Goal: Transaction & Acquisition: Purchase product/service

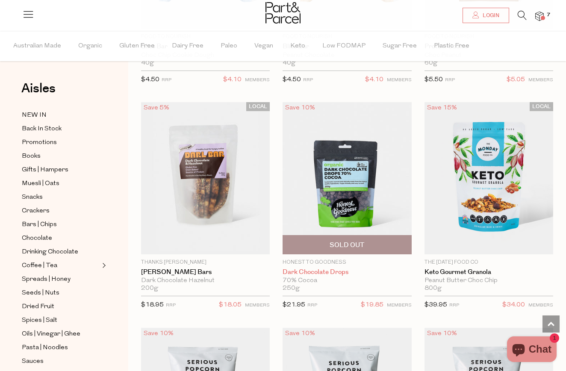
scroll to position [1354, 0]
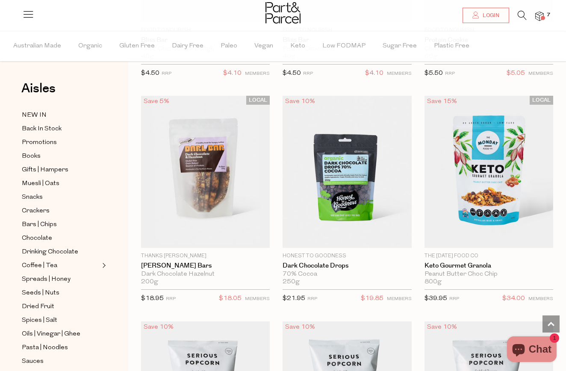
click at [538, 20] on img at bounding box center [540, 17] width 9 height 10
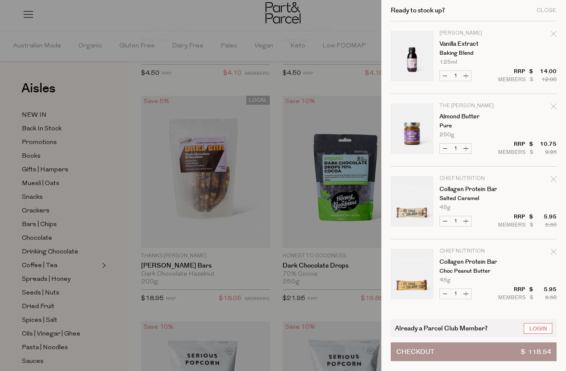
click at [553, 35] on icon "Remove Vanilla Extract" at bounding box center [554, 34] width 6 height 6
type input "Add Membership"
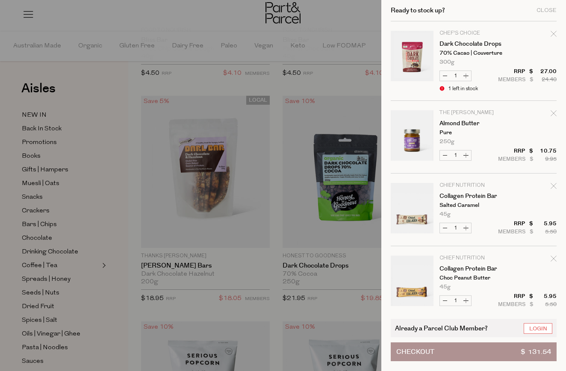
scroll to position [0, 0]
click at [551, 39] on div "Remove Dark Chocolate Drops" at bounding box center [554, 36] width 6 height 12
type input "Add Membership"
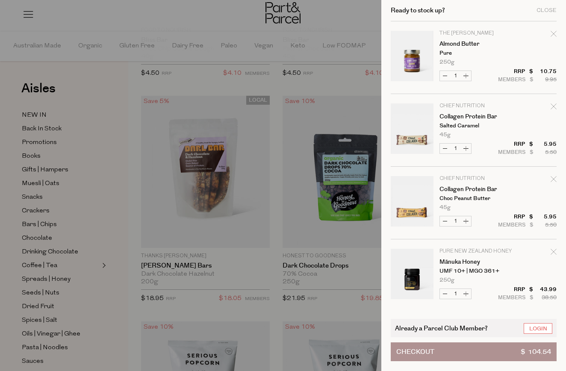
click at [551, 39] on div "Remove Almond Butter" at bounding box center [554, 36] width 6 height 12
type input "Add Membership"
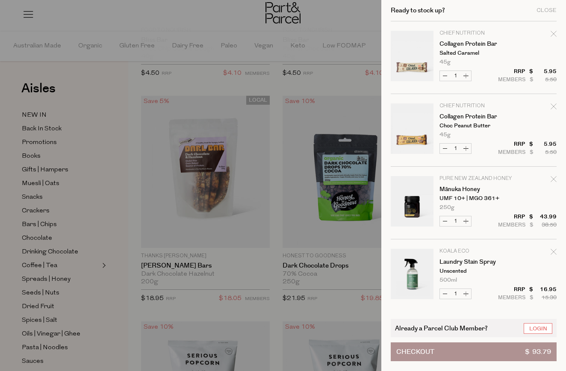
click at [114, 193] on div at bounding box center [283, 185] width 566 height 371
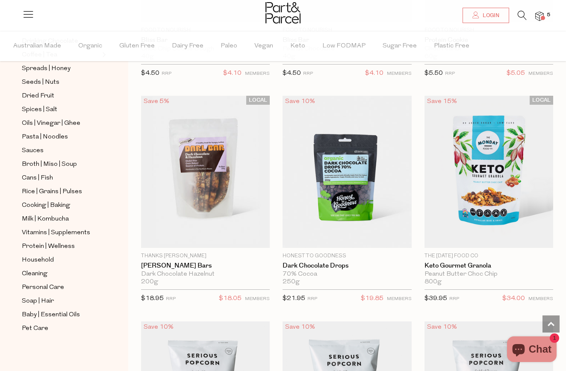
scroll to position [211, 0]
click at [41, 287] on span "Personal Care" at bounding box center [43, 288] width 42 height 10
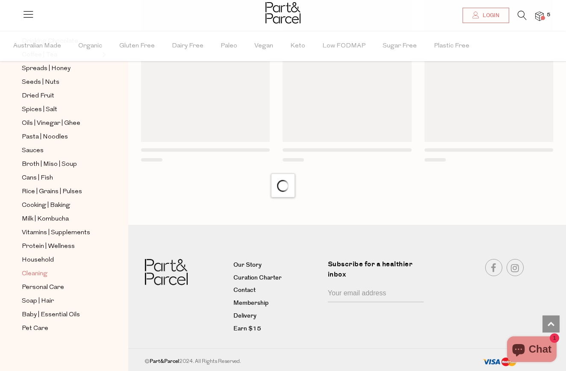
click at [39, 276] on span "Cleaning" at bounding box center [35, 274] width 26 height 10
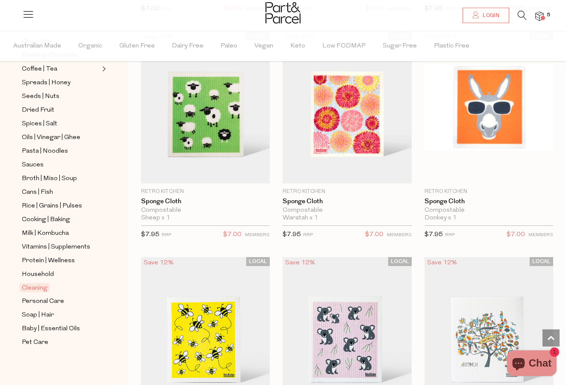
scroll to position [623, 0]
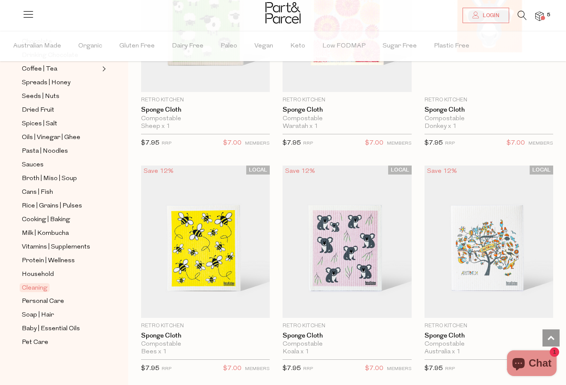
click at [47, 267] on ul "NEW IN Back In Stock Promotions Books Gifts | Hampers Muesli | Oats Snacks Crac…" at bounding box center [64, 130] width 92 height 435
click at [47, 261] on span "Protein | Wellness" at bounding box center [48, 261] width 53 height 10
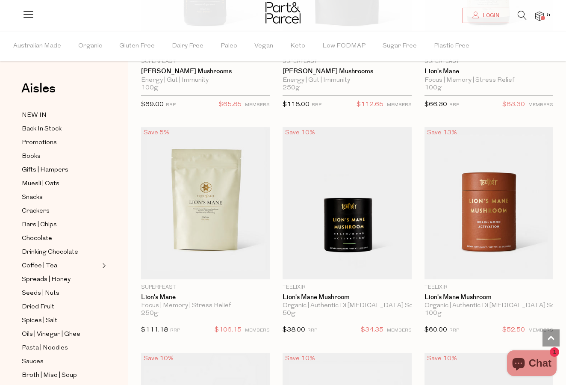
scroll to position [1113, 0]
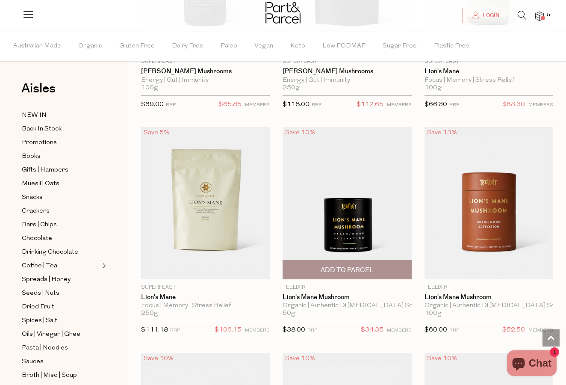
click at [370, 241] on img at bounding box center [347, 203] width 129 height 152
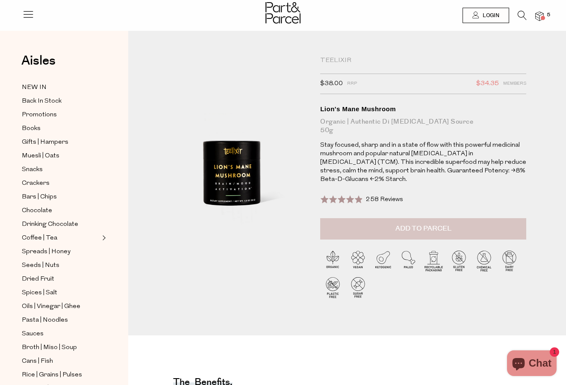
click at [389, 229] on button "Add to Parcel" at bounding box center [423, 228] width 206 height 21
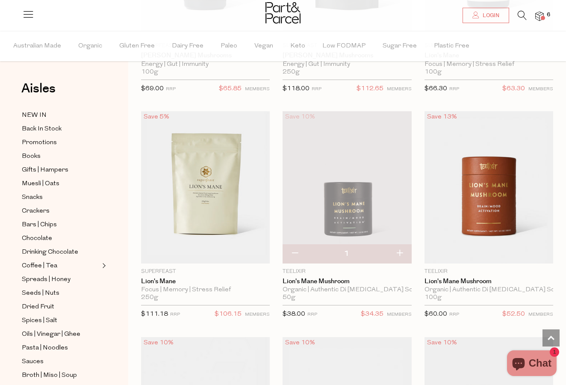
scroll to position [1121, 0]
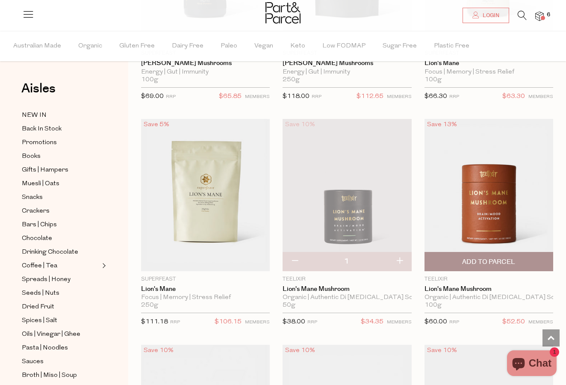
click at [520, 195] on img at bounding box center [489, 195] width 129 height 152
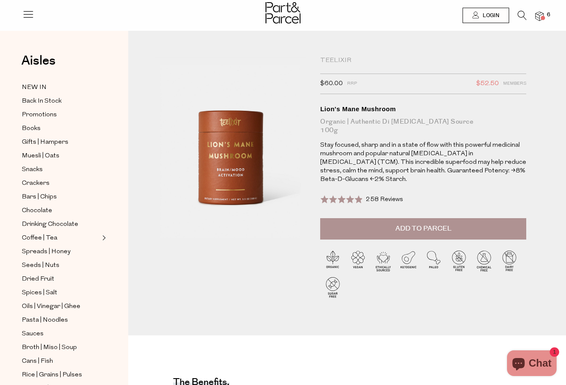
click at [542, 20] on img at bounding box center [540, 17] width 9 height 10
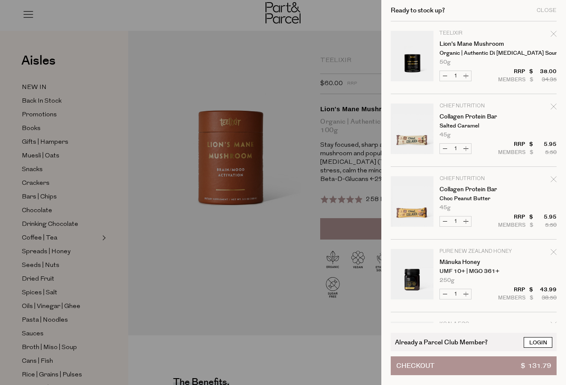
click at [542, 340] on link "Login" at bounding box center [538, 342] width 29 height 11
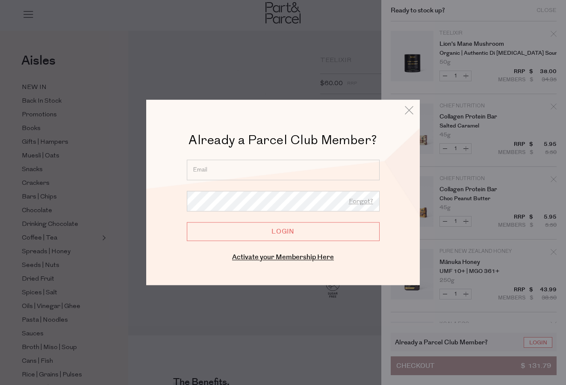
type input "[EMAIL_ADDRESS][DOMAIN_NAME]"
click at [257, 232] on input "Login" at bounding box center [283, 231] width 193 height 19
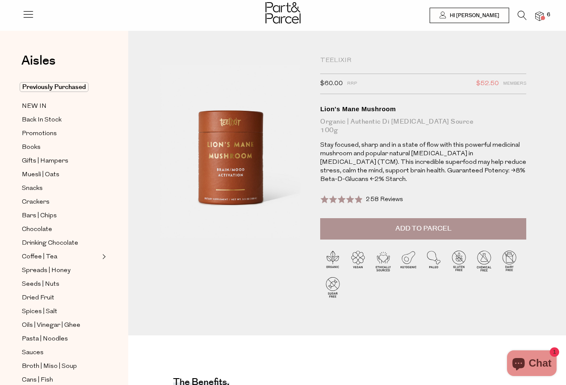
click at [546, 15] on span "6" at bounding box center [549, 15] width 8 height 8
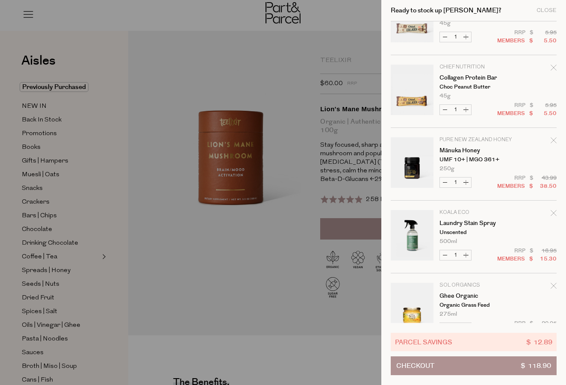
scroll to position [101, 0]
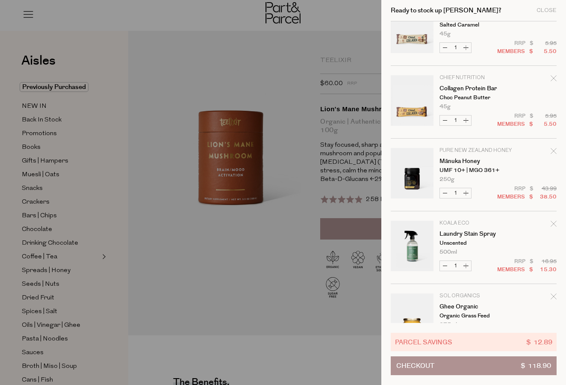
click at [553, 149] on icon "Remove Mānuka Honey" at bounding box center [554, 151] width 6 height 6
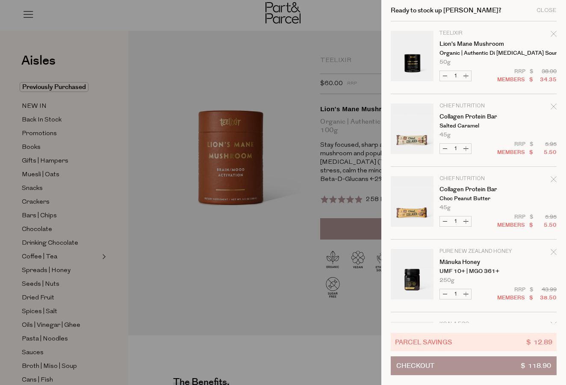
scroll to position [0, 0]
click at [552, 108] on icon "Remove Collagen Protein Bar" at bounding box center [554, 107] width 6 height 6
click at [300, 85] on div at bounding box center [283, 192] width 566 height 385
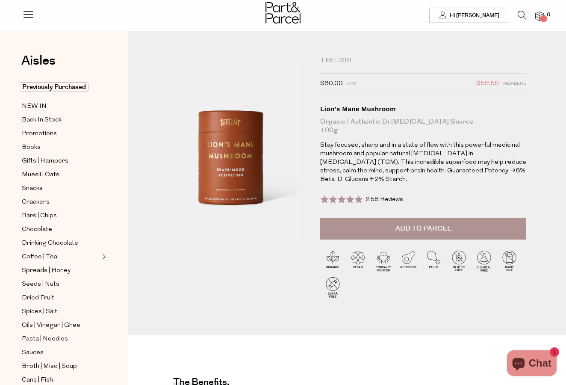
click at [304, 80] on img at bounding box center [231, 146] width 154 height 181
